Goal: Navigation & Orientation: Find specific page/section

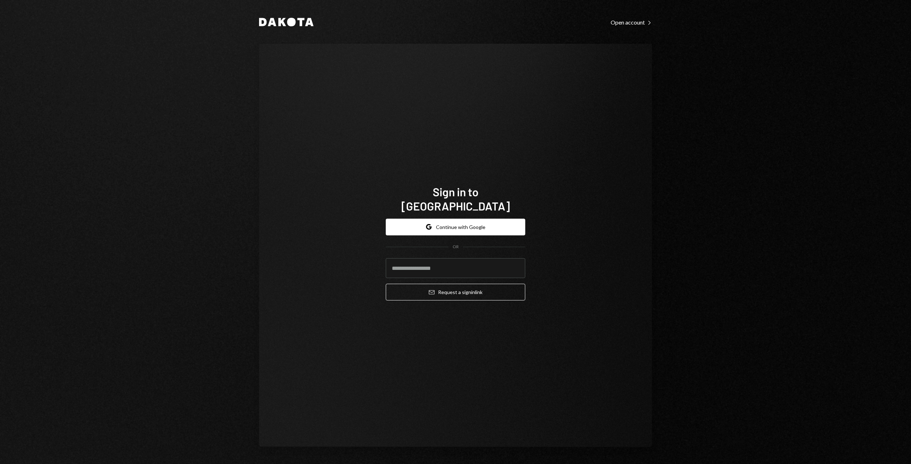
click at [462, 220] on button "Google Continue with Google" at bounding box center [455, 227] width 139 height 17
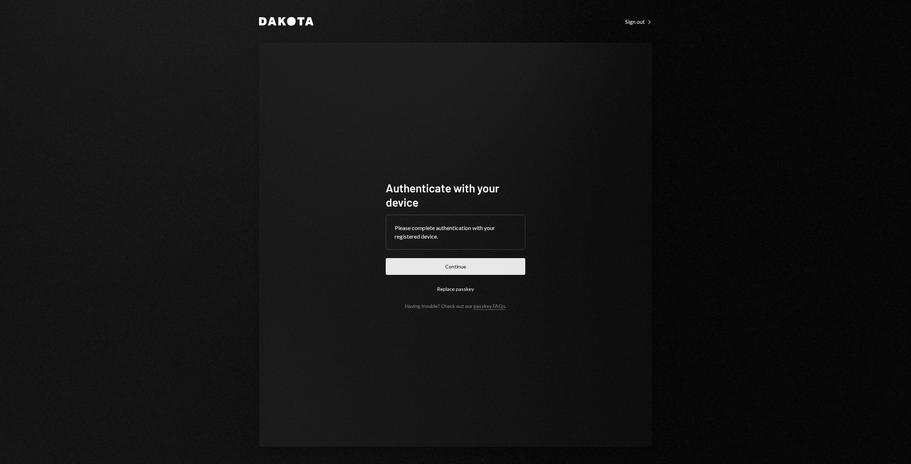
click at [436, 261] on button "Continue" at bounding box center [455, 266] width 139 height 17
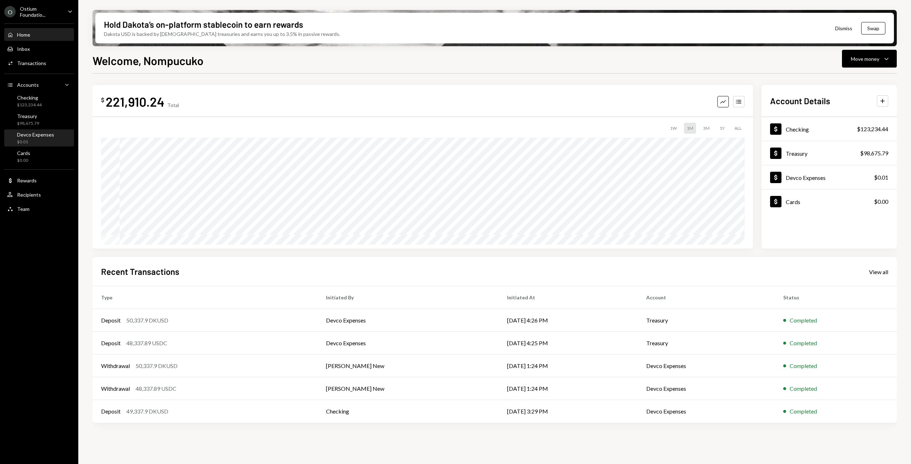
click at [38, 141] on div "$0.01" at bounding box center [35, 142] width 37 height 6
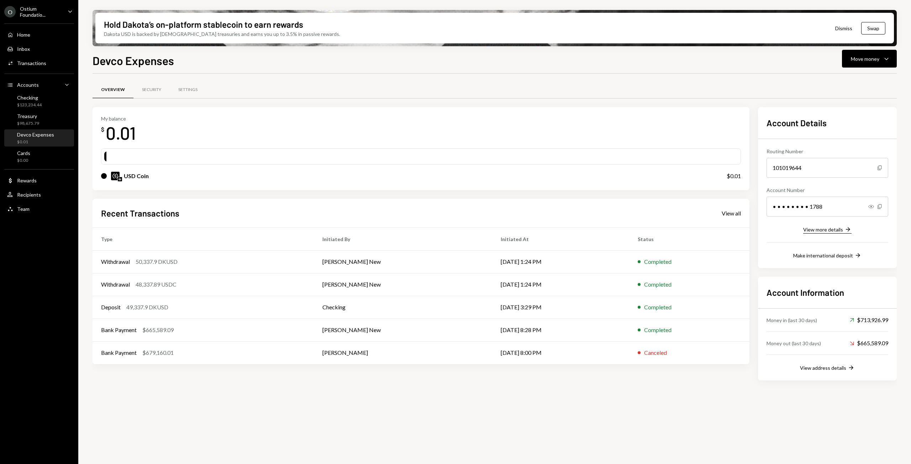
click at [836, 229] on div "View more details" at bounding box center [823, 230] width 40 height 6
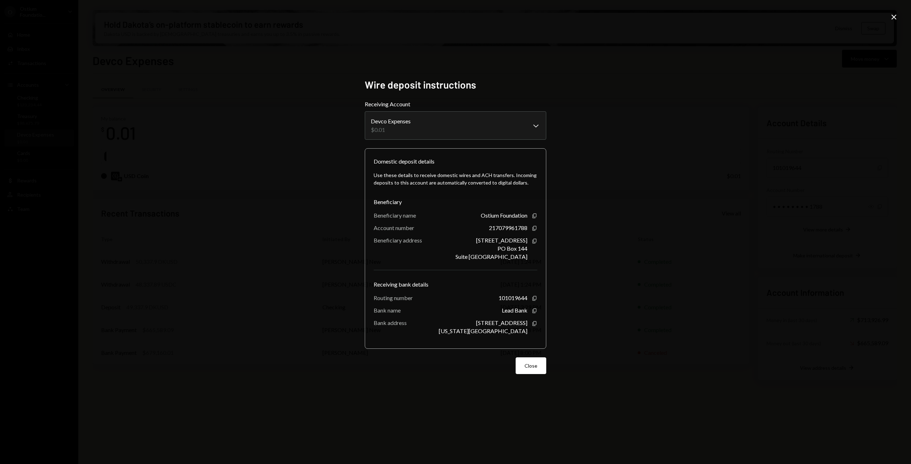
click at [898, 15] on div "**********" at bounding box center [455, 232] width 911 height 464
click at [897, 15] on icon "Close" at bounding box center [894, 17] width 9 height 9
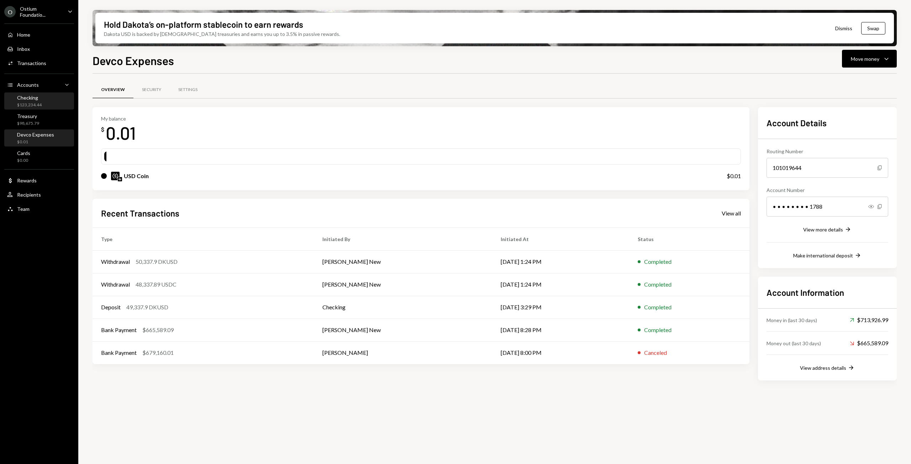
click at [22, 100] on div "Checking" at bounding box center [29, 98] width 25 height 6
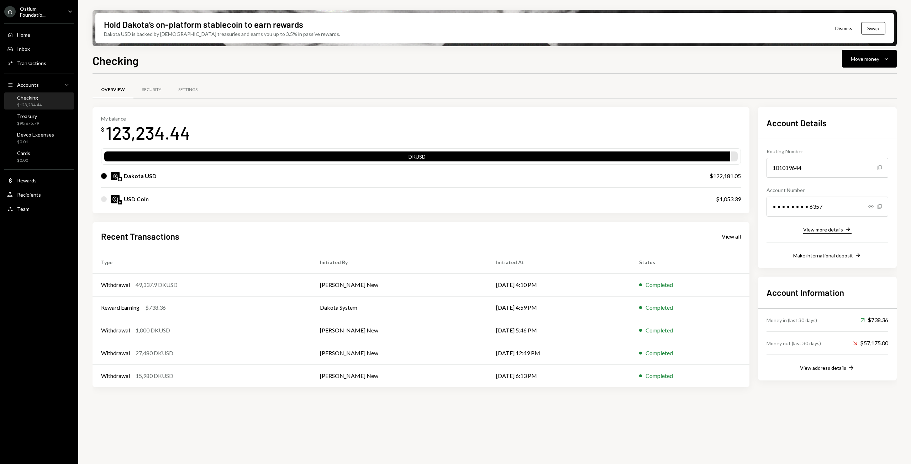
click at [831, 228] on div "View more details" at bounding box center [823, 230] width 40 height 6
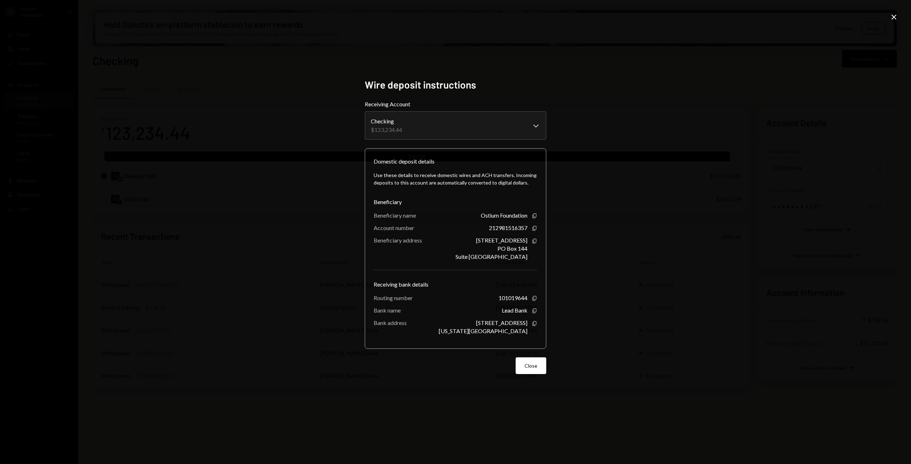
click at [892, 19] on icon "Close" at bounding box center [894, 17] width 9 height 9
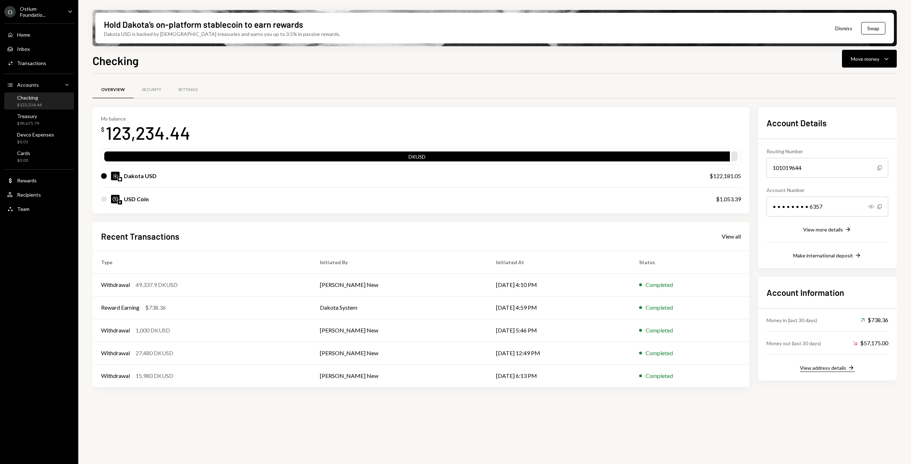
click at [823, 371] on div "View address details" at bounding box center [823, 368] width 46 height 6
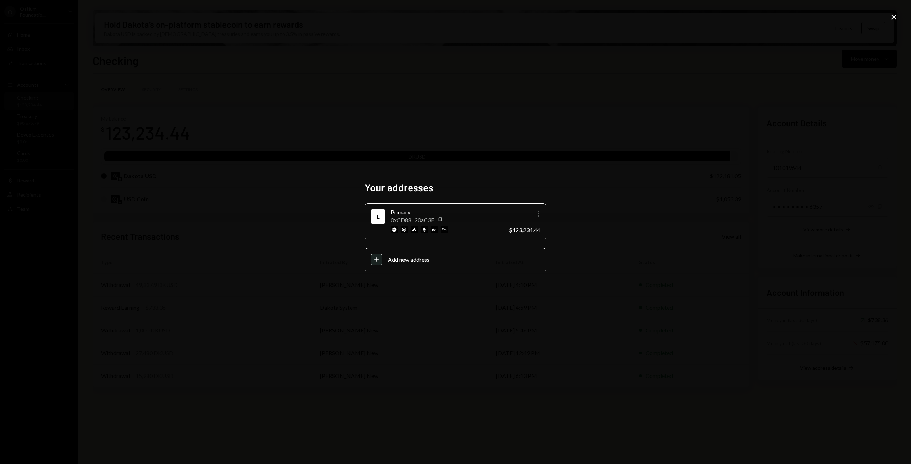
click at [538, 215] on icon "More" at bounding box center [538, 214] width 9 height 9
click at [623, 228] on div "Your addresses E Primary 0xCD88...20aC3F Copy More $123,234.44 Plus Add new add…" at bounding box center [455, 232] width 911 height 464
click at [441, 222] on icon "Copy" at bounding box center [440, 220] width 6 height 6
click at [892, 15] on icon at bounding box center [893, 17] width 5 height 5
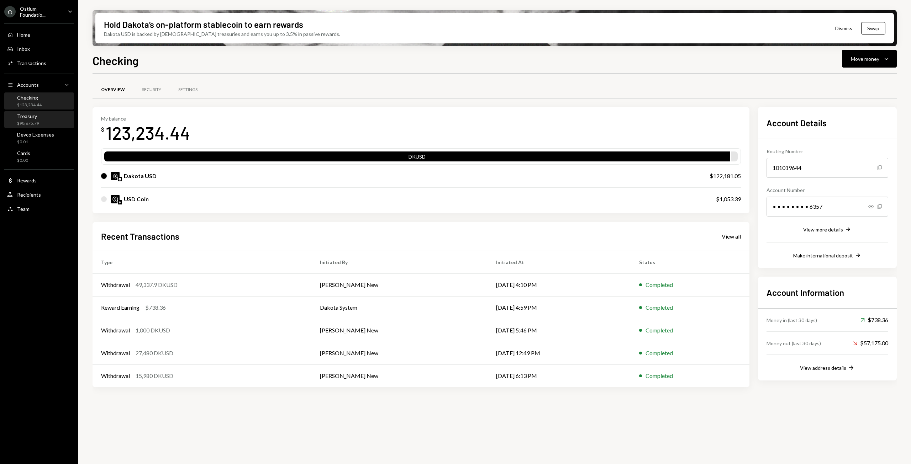
click at [27, 115] on div "Treasury" at bounding box center [28, 116] width 22 height 6
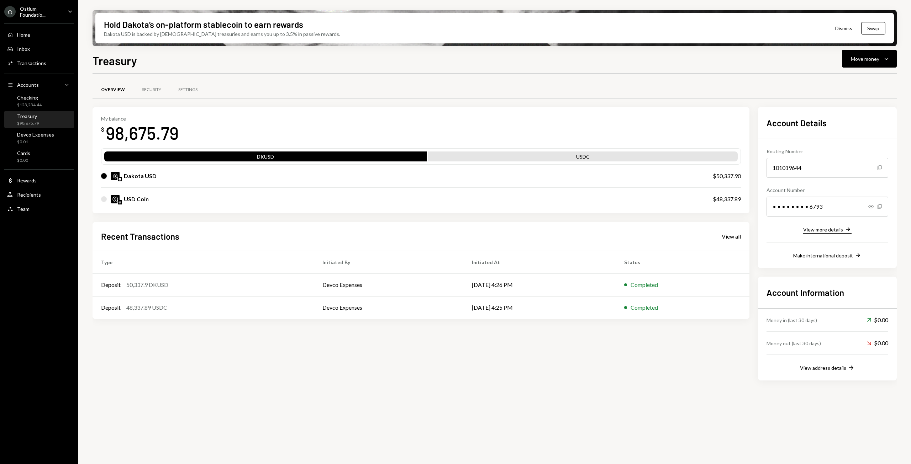
click at [838, 230] on div "View more details" at bounding box center [823, 230] width 40 height 6
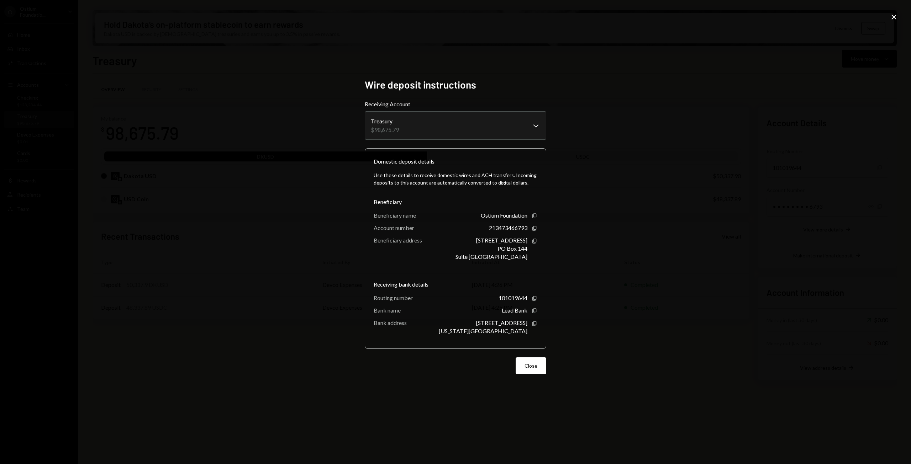
click at [890, 18] on icon "Close" at bounding box center [894, 17] width 9 height 9
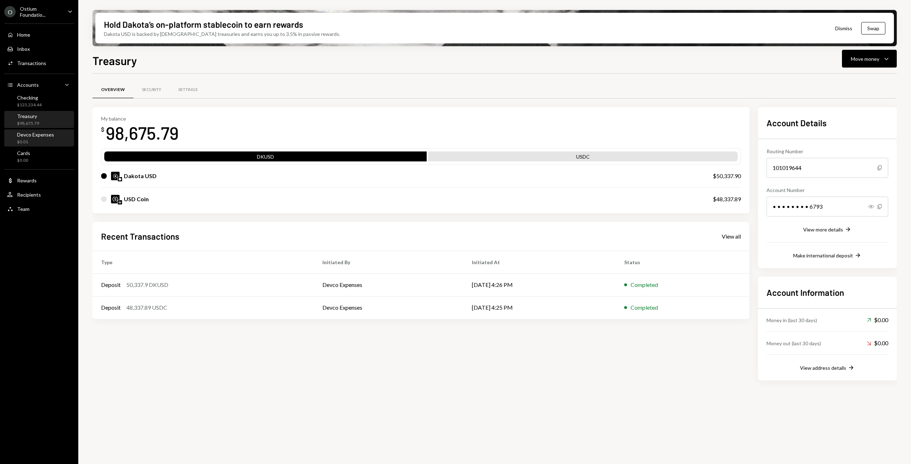
click at [30, 135] on div "Devco Expenses" at bounding box center [35, 135] width 37 height 6
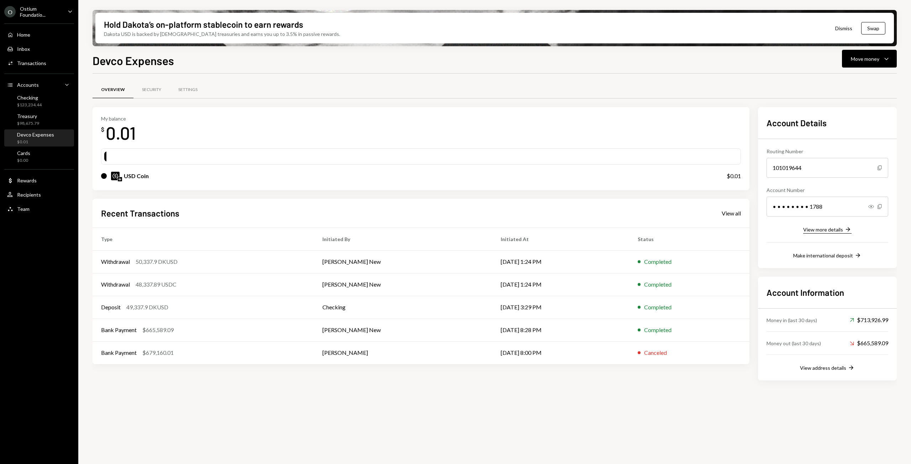
click at [826, 232] on div "View more details" at bounding box center [823, 230] width 40 height 6
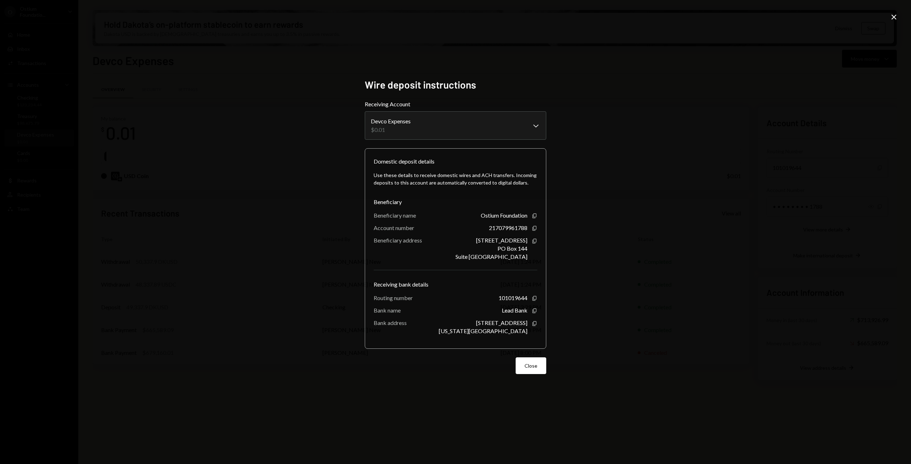
click at [895, 15] on icon "Close" at bounding box center [894, 17] width 9 height 9
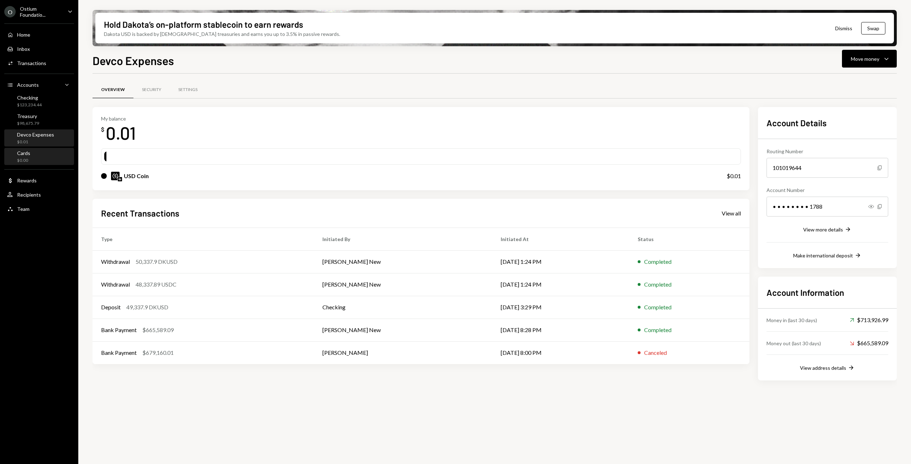
click at [17, 156] on div "Cards $0.00" at bounding box center [18, 157] width 23 height 14
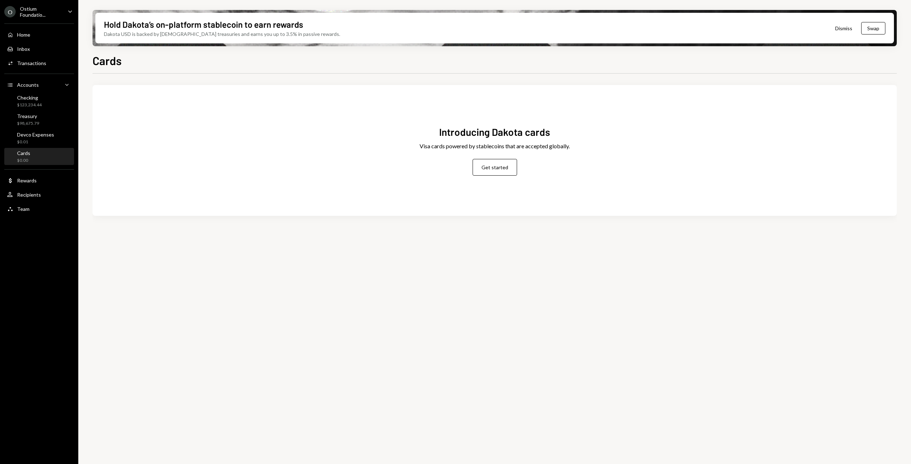
click at [61, 8] on div "Ostium Foundatio..." at bounding box center [41, 12] width 42 height 12
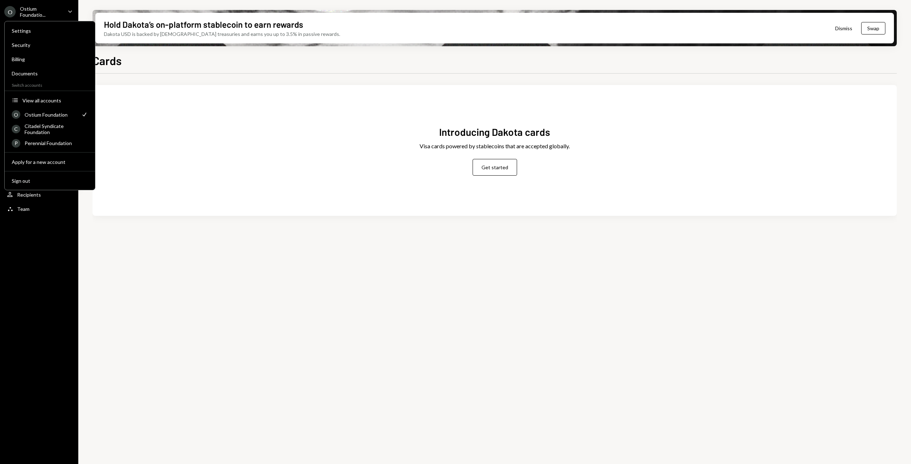
click at [72, 12] on icon "Caret Down" at bounding box center [70, 11] width 8 height 8
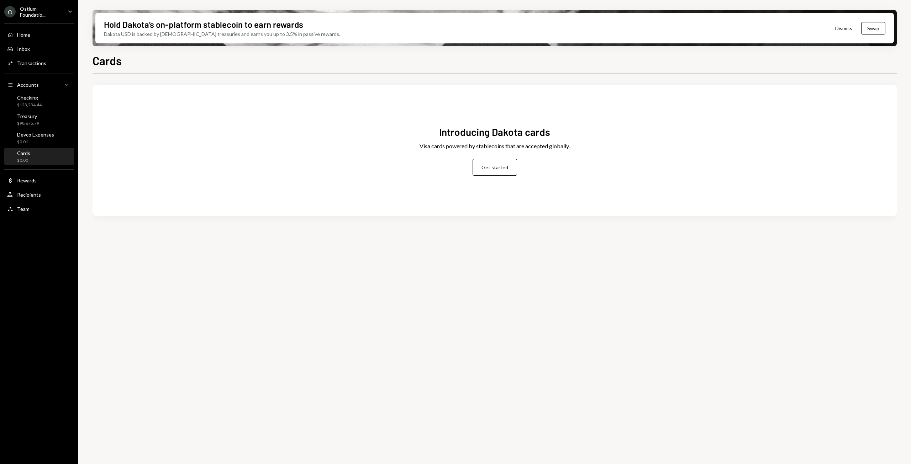
click at [72, 11] on icon "Main" at bounding box center [70, 11] width 4 height 2
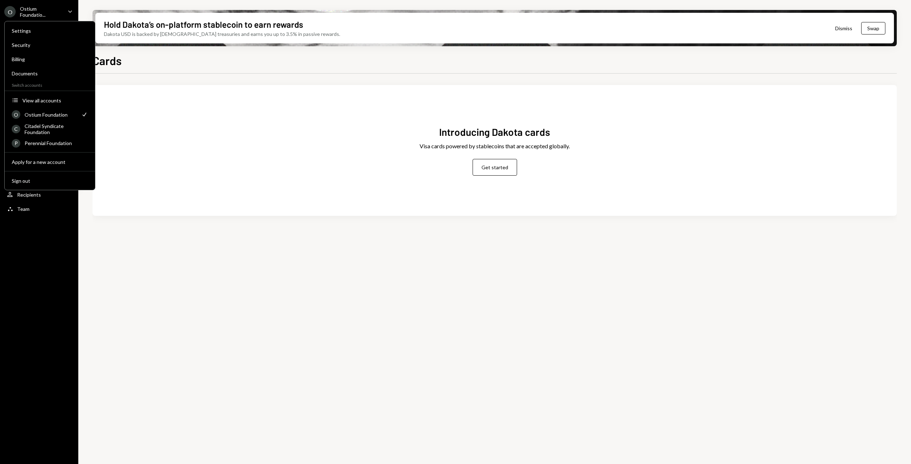
click at [155, 273] on div "Introducing Dakota cards Visa cards powered by stablecoins that are accepted gl…" at bounding box center [495, 273] width 804 height 399
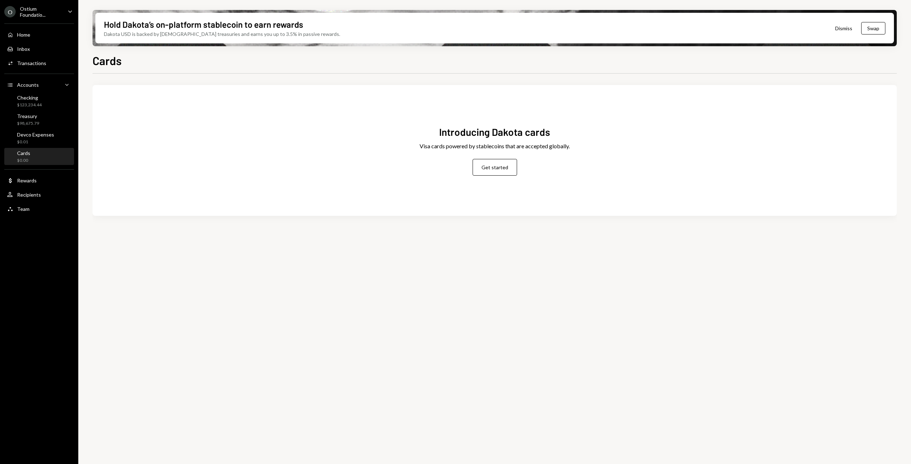
click at [73, 8] on icon "Caret Down" at bounding box center [70, 11] width 8 height 8
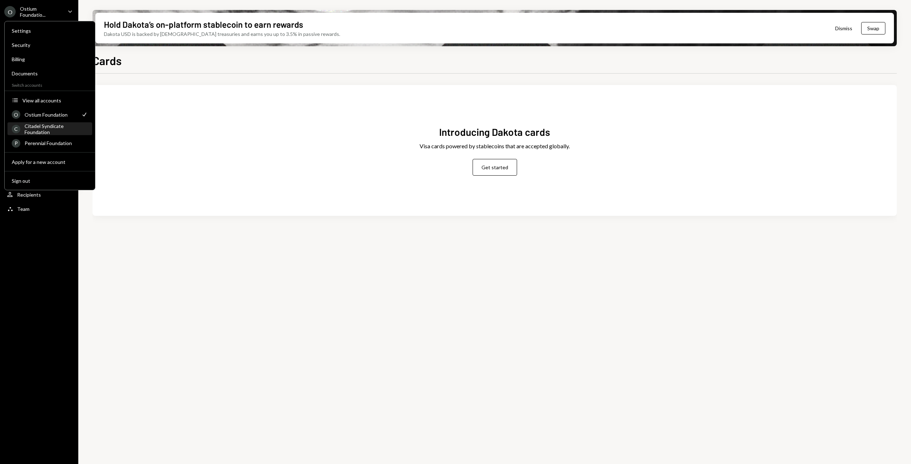
click at [40, 125] on div "Citadel Syndicate Foundation" at bounding box center [56, 129] width 63 height 12
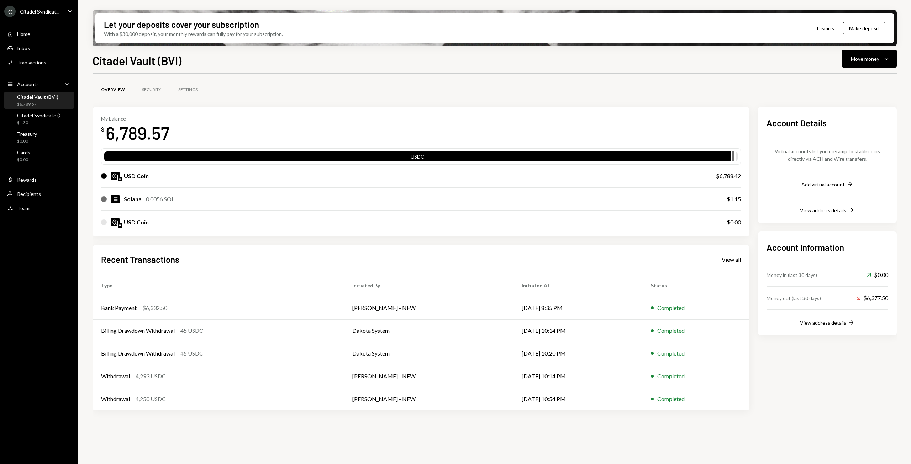
click at [834, 211] on div "View address details" at bounding box center [823, 210] width 46 height 6
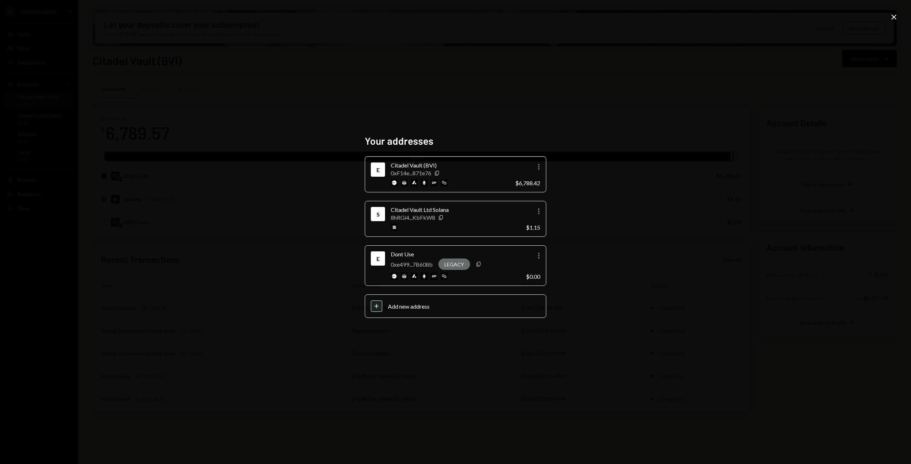
click at [895, 16] on icon "Close" at bounding box center [894, 17] width 9 height 9
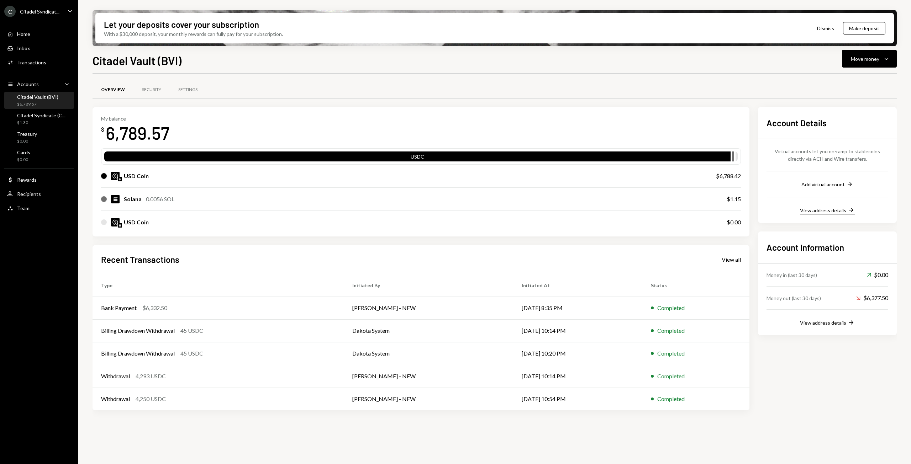
click at [825, 212] on div "View address details" at bounding box center [823, 210] width 46 height 6
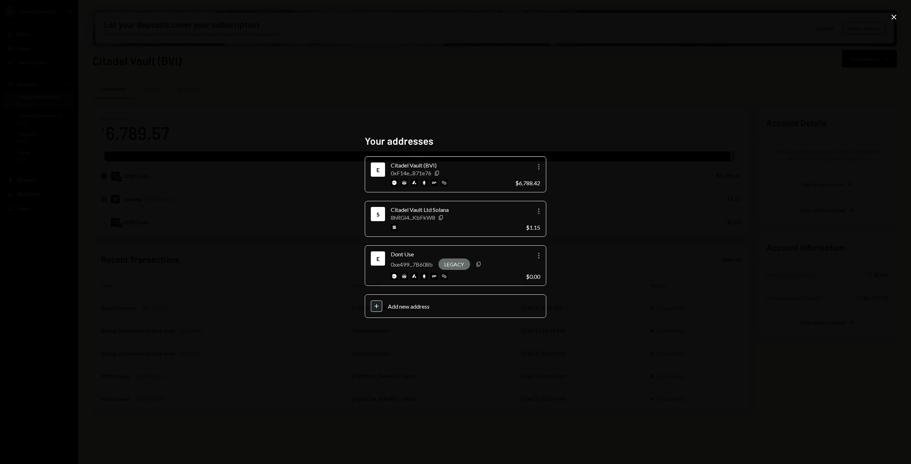
click at [900, 17] on div "Your addresses E Citadel Vault (BVI) 0xF14e...871e76 Copy More $6,788.42 S Cita…" at bounding box center [455, 232] width 911 height 464
click at [895, 17] on icon at bounding box center [893, 17] width 5 height 5
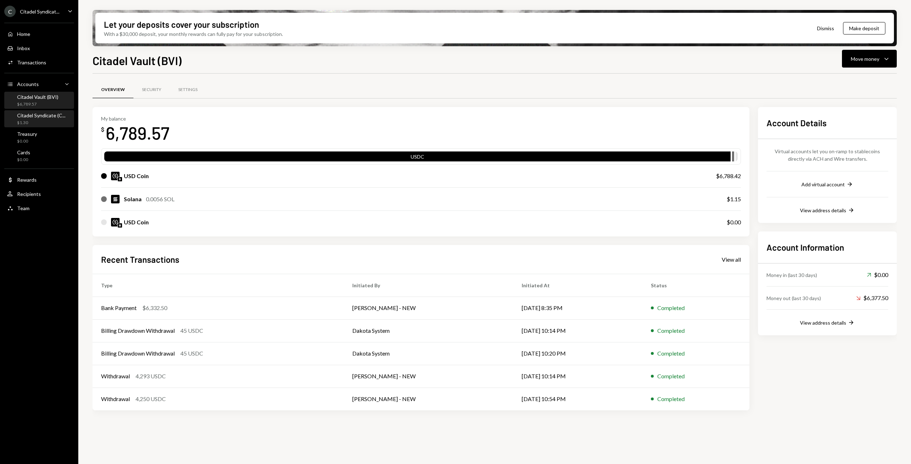
click at [33, 116] on div "Citadel Syndicate (C..." at bounding box center [41, 115] width 48 height 6
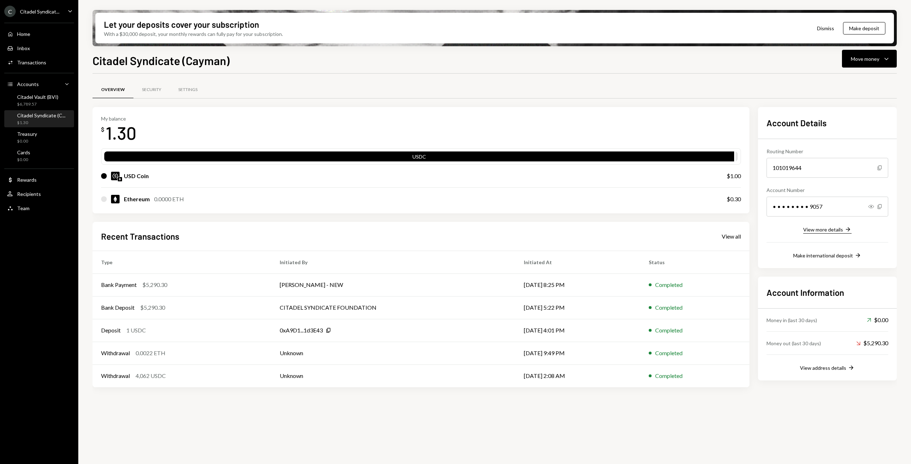
click at [832, 230] on div "View more details" at bounding box center [823, 230] width 40 height 6
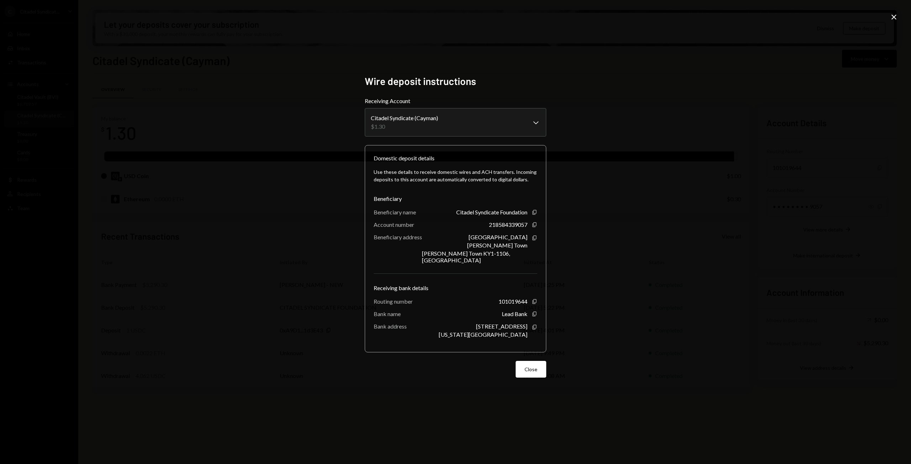
click at [893, 16] on icon "Close" at bounding box center [894, 17] width 9 height 9
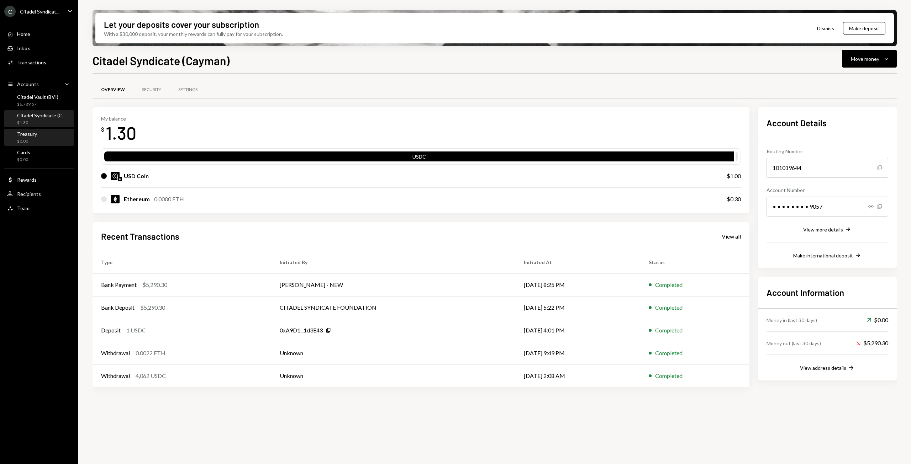
click at [36, 133] on div "Treasury" at bounding box center [27, 134] width 20 height 6
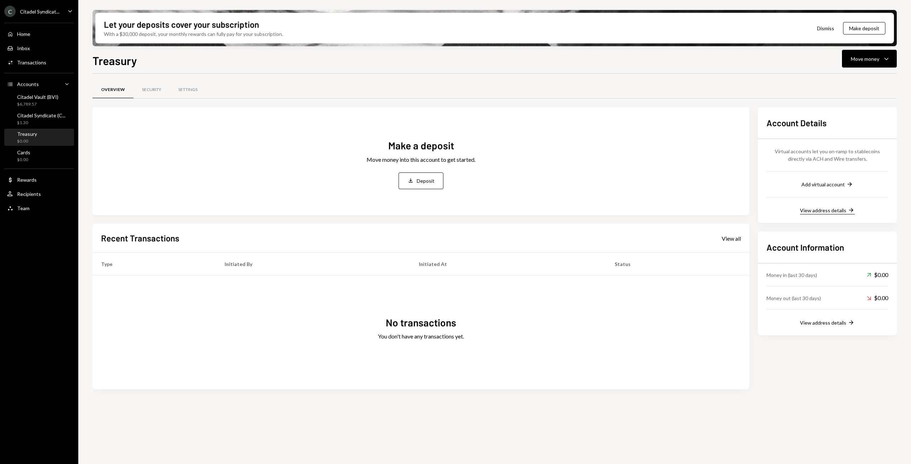
click at [818, 208] on div "View address details" at bounding box center [823, 210] width 46 height 6
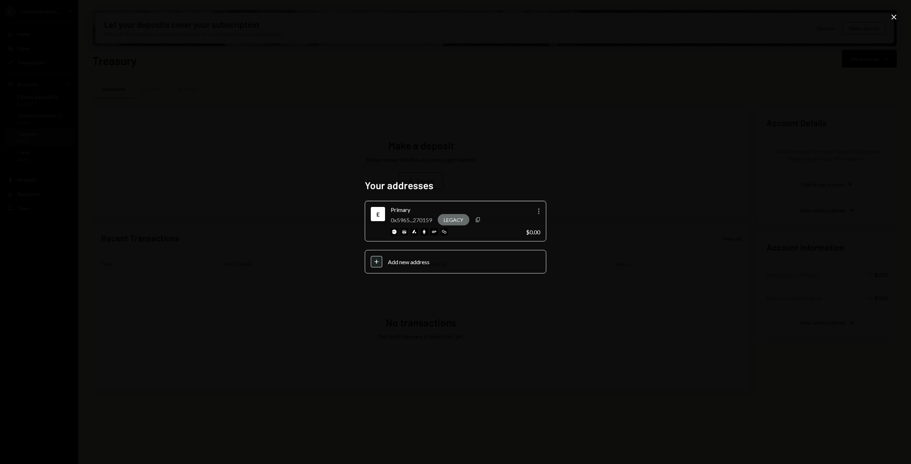
click at [896, 20] on icon "Close" at bounding box center [894, 17] width 9 height 9
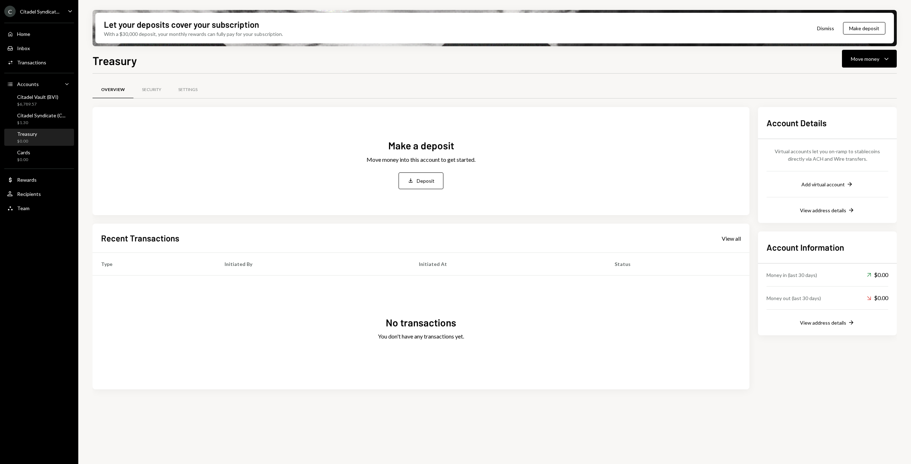
click at [69, 10] on icon "Caret Down" at bounding box center [70, 11] width 8 height 8
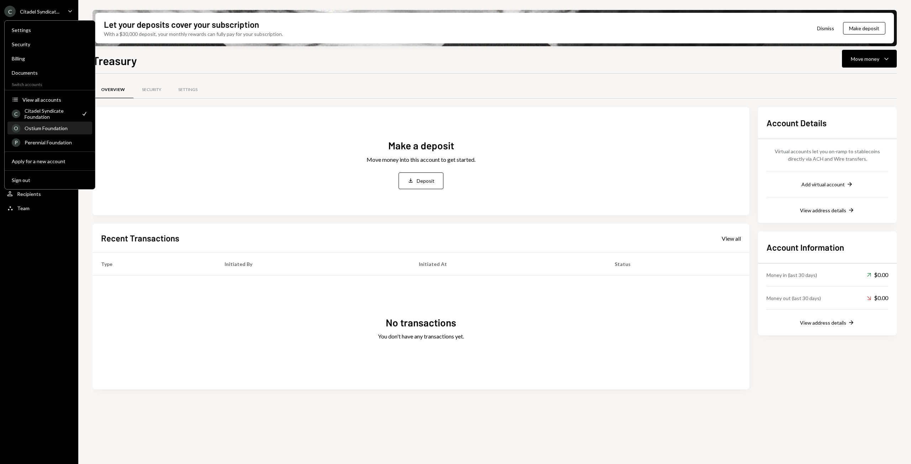
click at [47, 128] on div "Ostium Foundation" at bounding box center [56, 128] width 63 height 6
